Goal: Transaction & Acquisition: Book appointment/travel/reservation

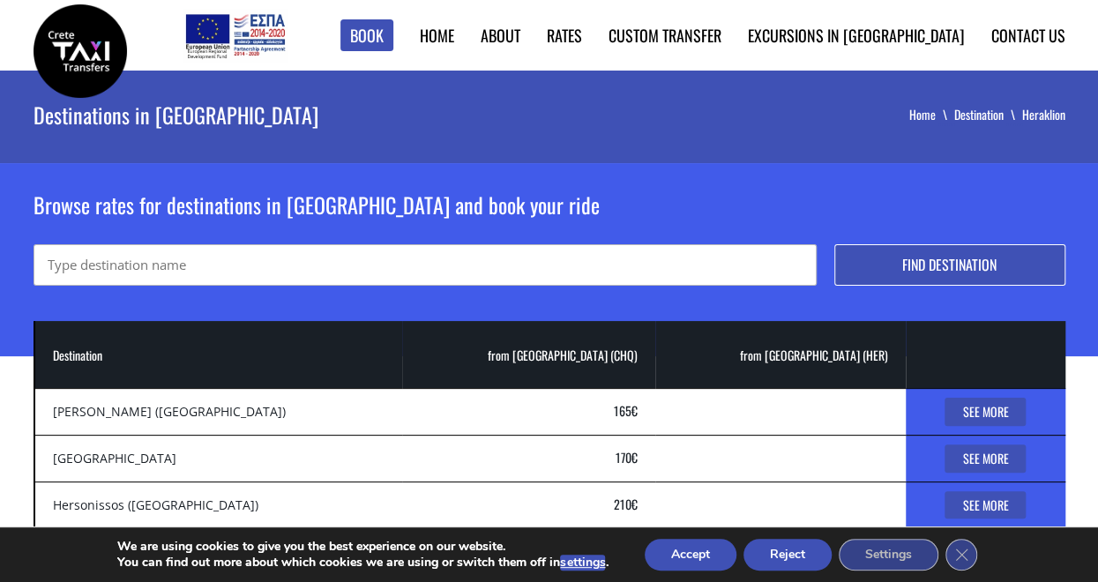
click at [252, 263] on input "text" at bounding box center [425, 264] width 783 height 41
type input "sunwing makrigalos"
click at [886, 260] on button "Find destination" at bounding box center [949, 264] width 231 height 41
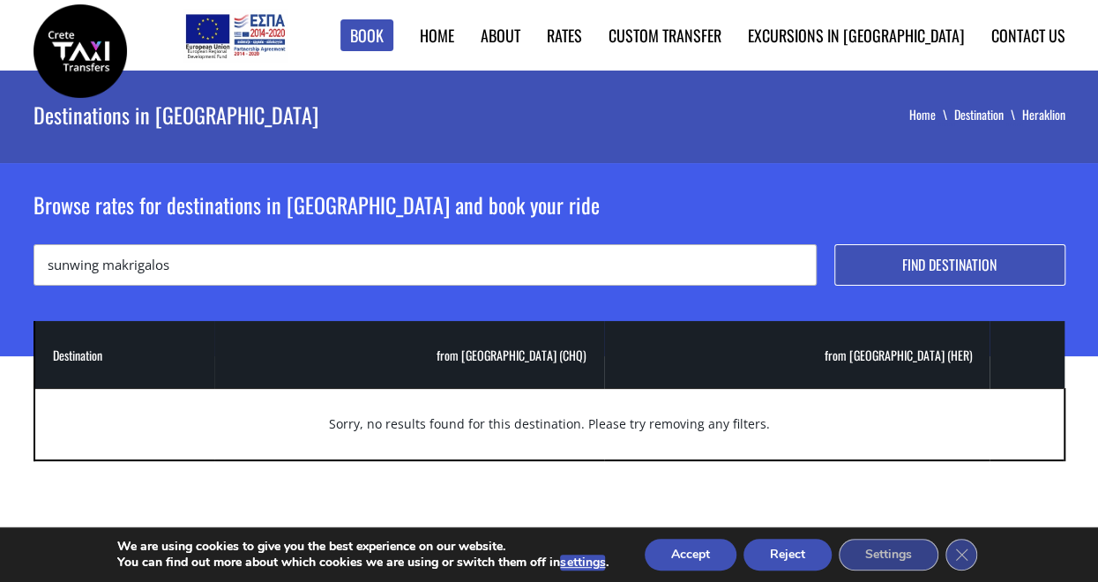
click at [212, 267] on input "sunwing makrigalos" at bounding box center [425, 264] width 783 height 41
click at [155, 270] on input "sunwing makrigalos" at bounding box center [425, 264] width 783 height 41
type input "sunwing makrigalios"
click at [834, 244] on button "Find destination" at bounding box center [949, 264] width 231 height 41
click at [96, 267] on input "sunwing makrigalios" at bounding box center [425, 264] width 783 height 41
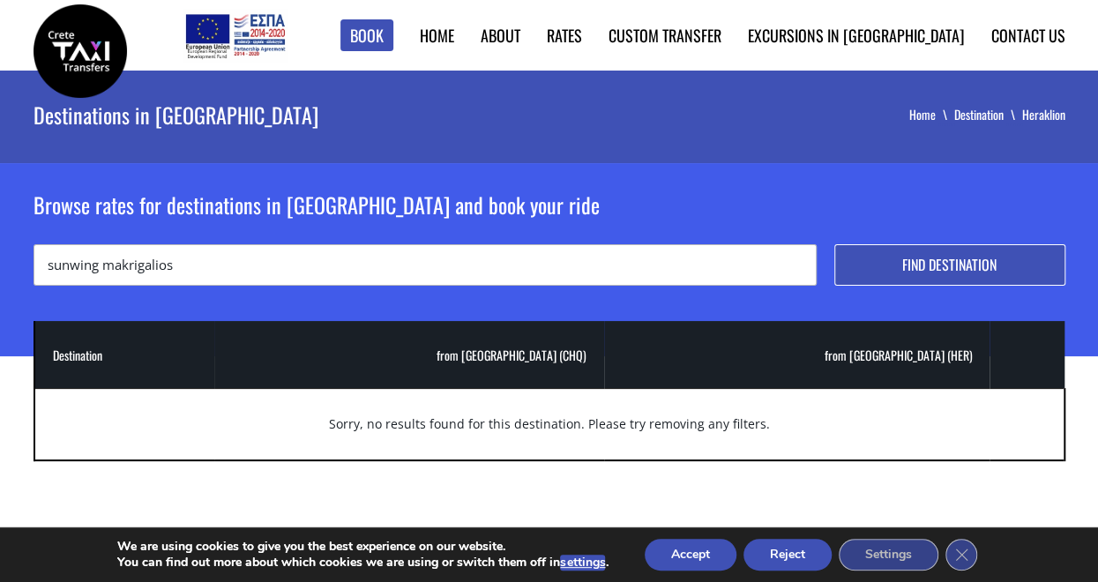
click at [182, 264] on input "sunwing makrigalios" at bounding box center [425, 264] width 783 height 41
type input "sunwing"
click at [861, 258] on button "Find destination" at bounding box center [949, 264] width 231 height 41
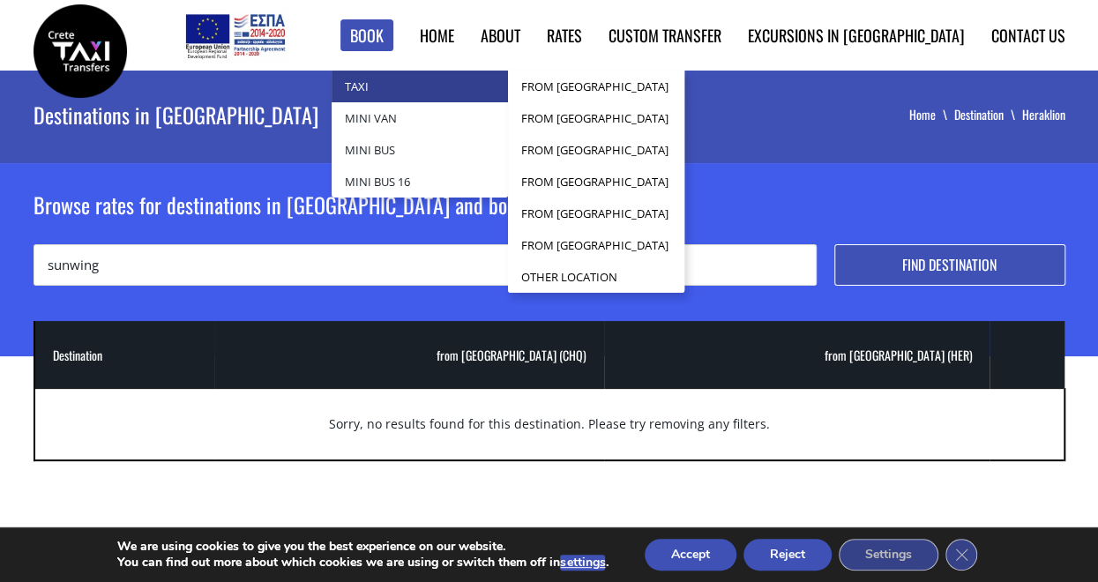
click at [438, 98] on link "Taxi" at bounding box center [419, 87] width 176 height 32
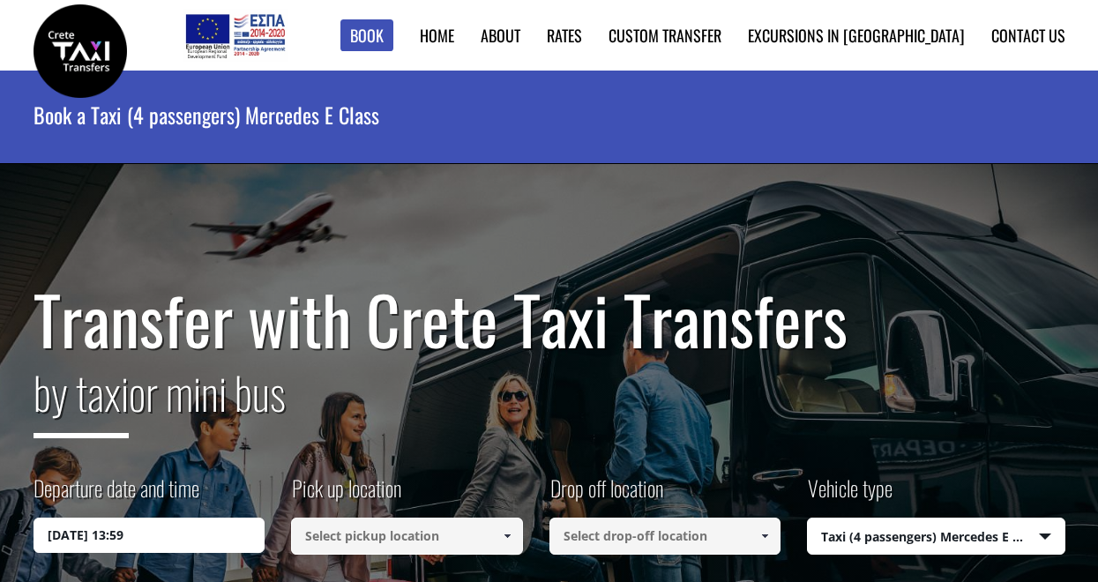
select select "540"
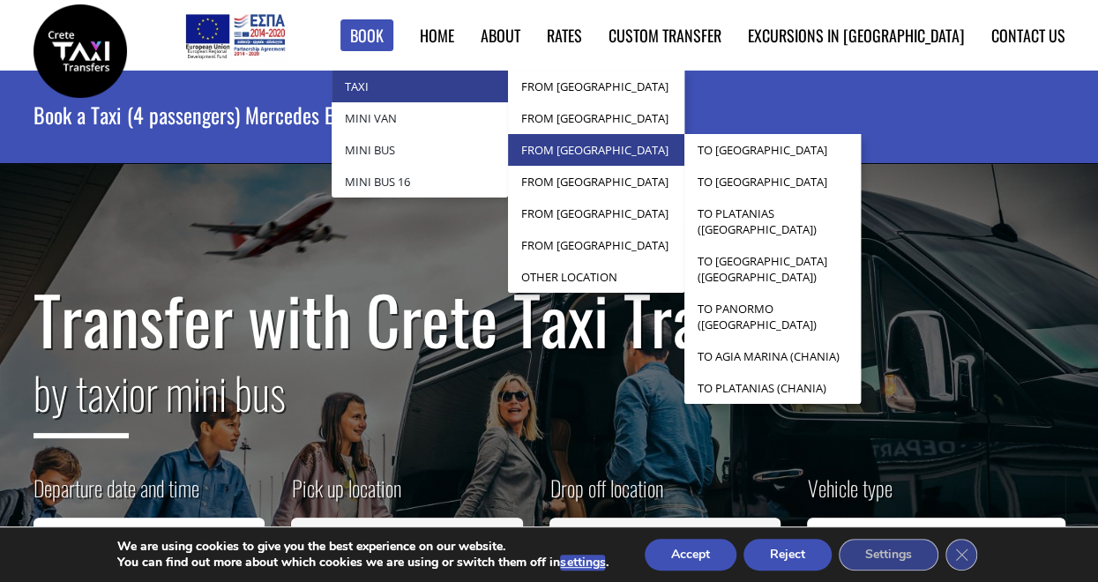
click at [663, 154] on link "from [GEOGRAPHIC_DATA]" at bounding box center [596, 150] width 176 height 32
click at [684, 147] on link "from [GEOGRAPHIC_DATA]" at bounding box center [596, 150] width 176 height 32
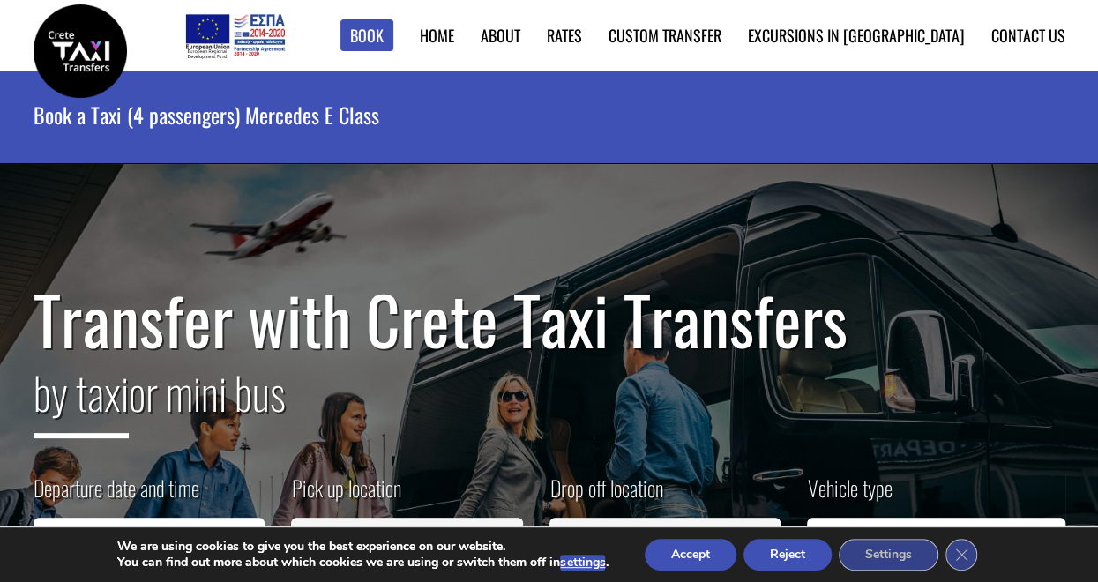
click at [573, 329] on h1 "Transfer with Crete Taxi Transfers" at bounding box center [549, 319] width 1031 height 74
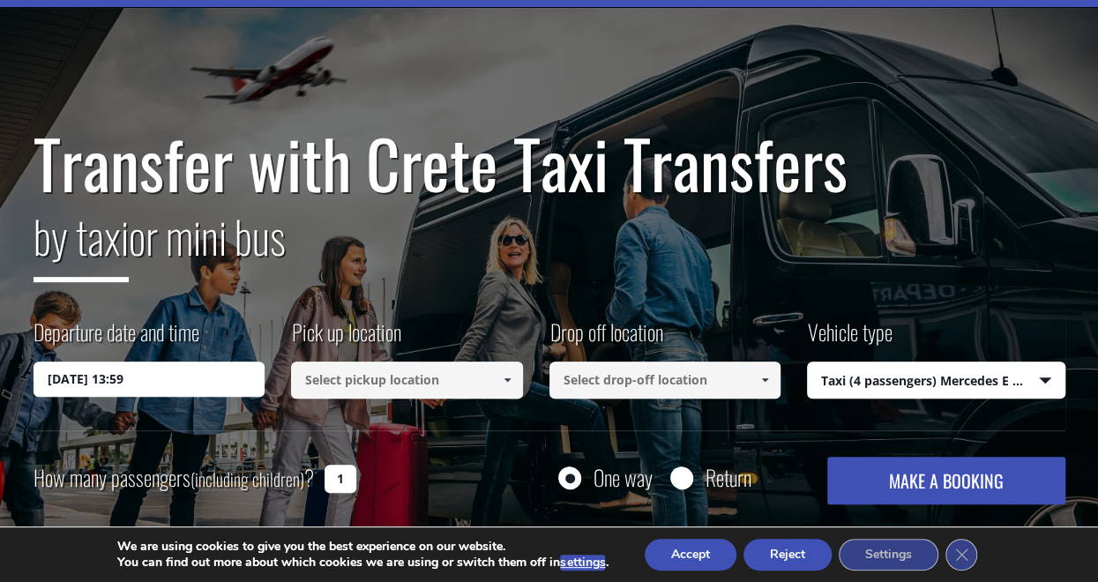
scroll to position [236, 0]
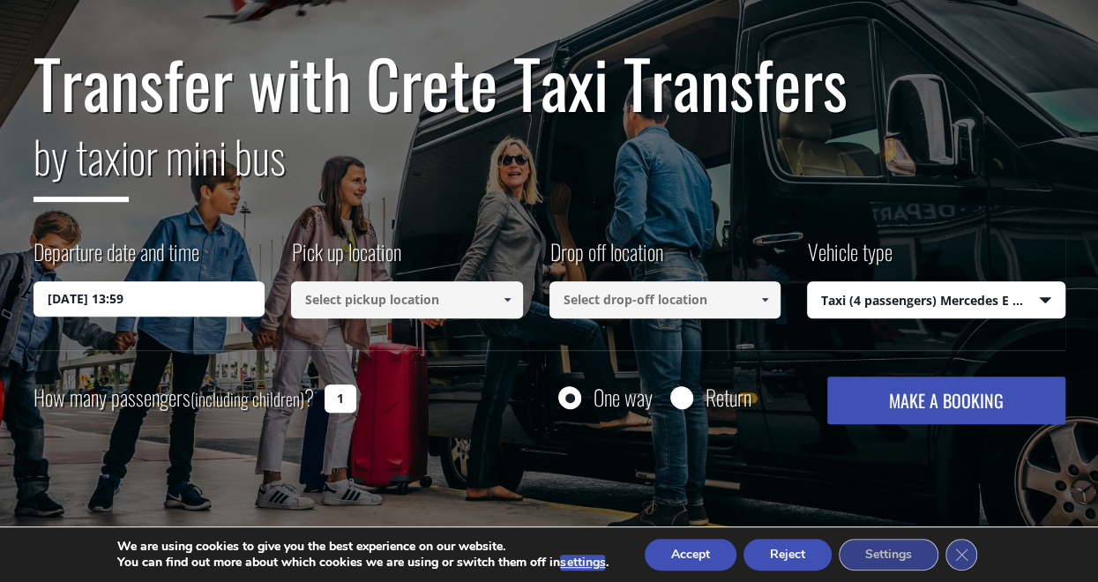
click at [360, 306] on input at bounding box center [407, 299] width 232 height 37
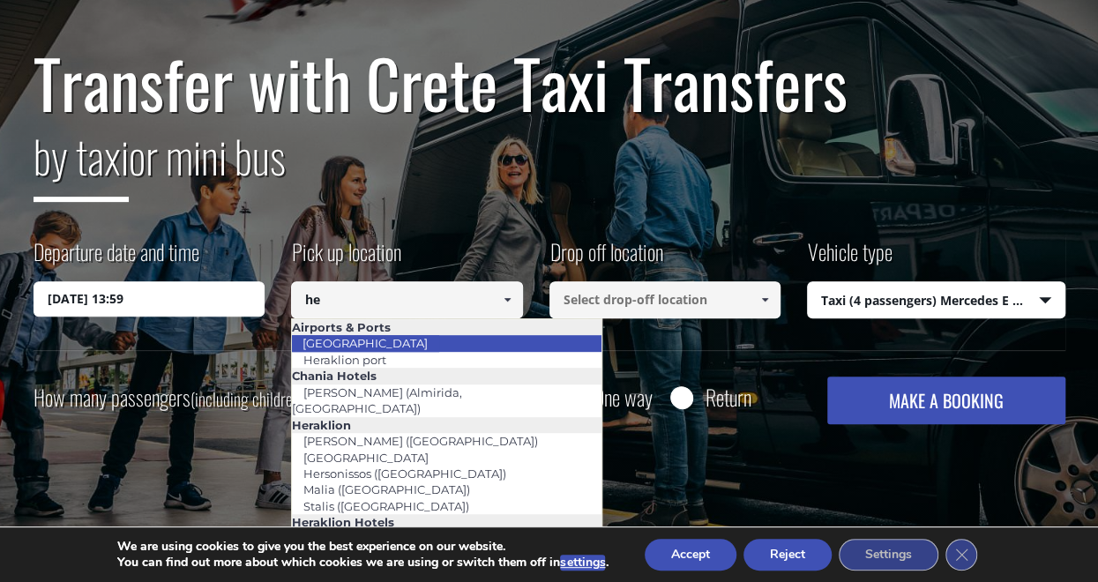
click at [372, 340] on link "[GEOGRAPHIC_DATA]" at bounding box center [365, 343] width 148 height 25
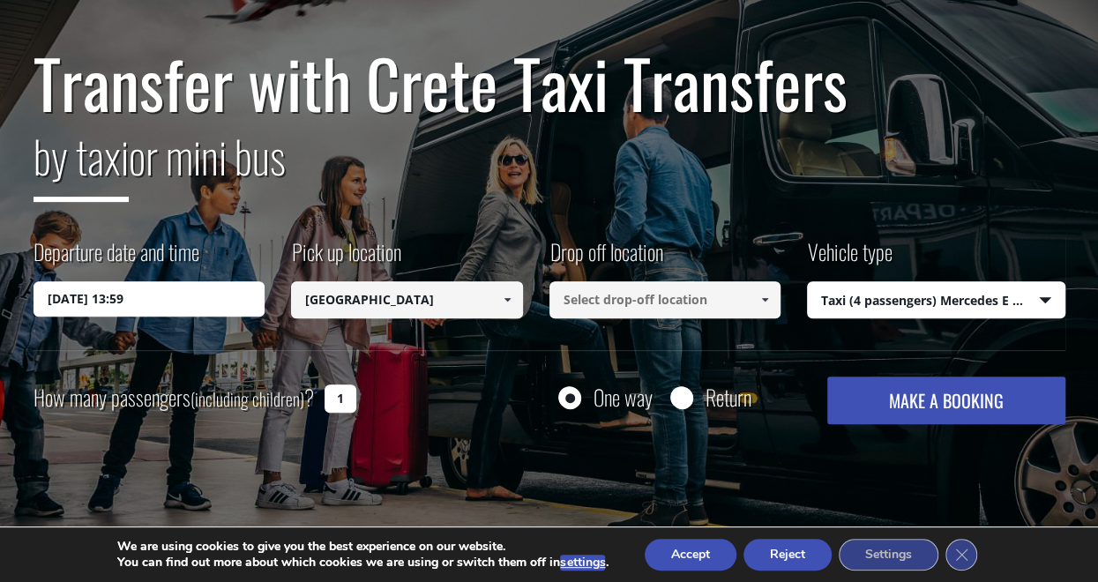
type input "[GEOGRAPHIC_DATA]"
click at [578, 310] on input at bounding box center [665, 299] width 232 height 37
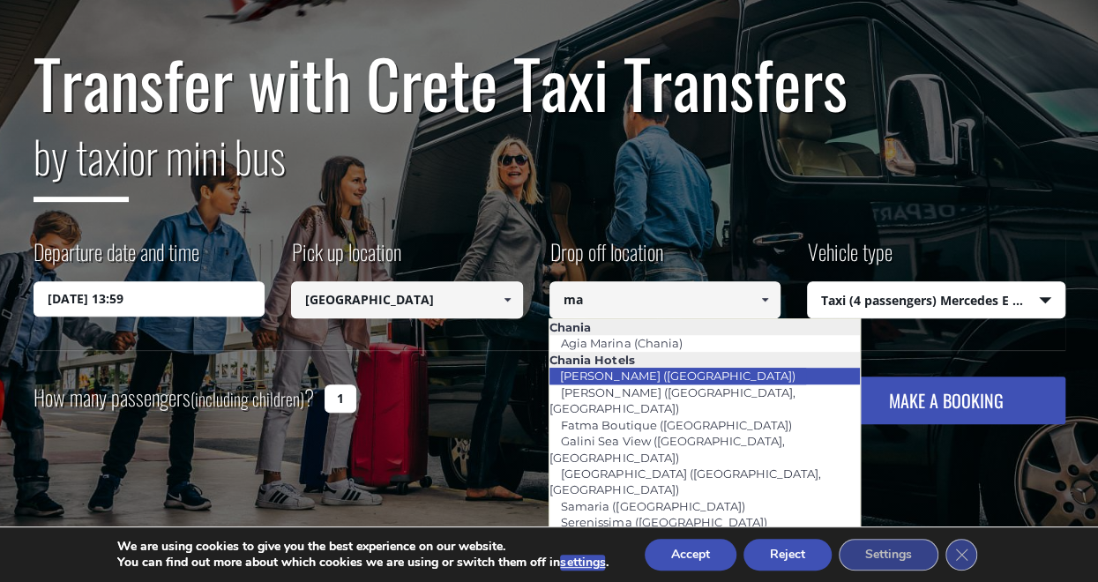
click at [774, 371] on li "[PERSON_NAME] ([GEOGRAPHIC_DATA])" at bounding box center [703, 376] width 309 height 16
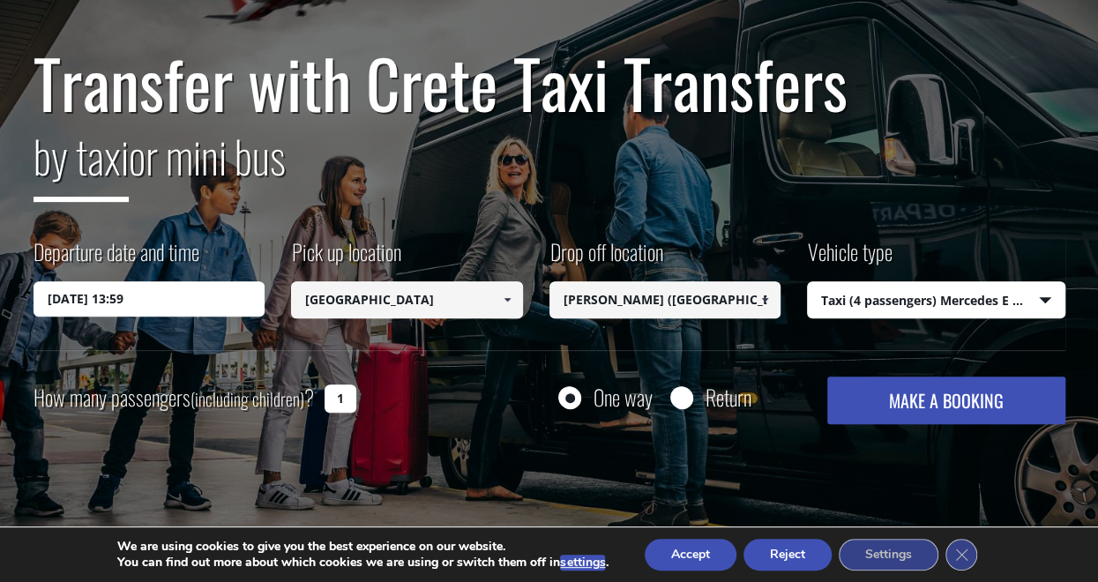
type input "[PERSON_NAME] ([GEOGRAPHIC_DATA])"
click at [764, 297] on span at bounding box center [764, 300] width 14 height 14
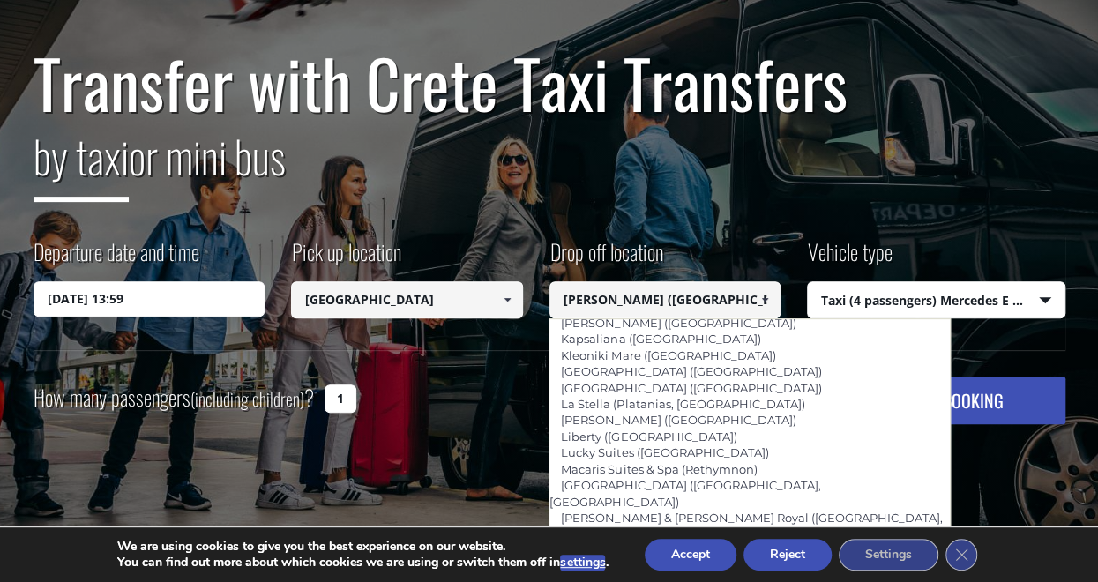
scroll to position [3919, 0]
